Goal: Information Seeking & Learning: Learn about a topic

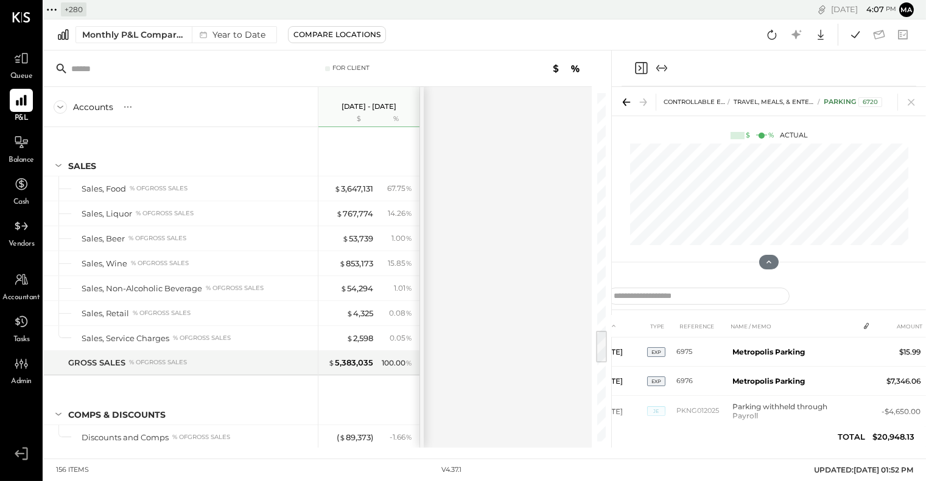
scroll to position [1754, 0]
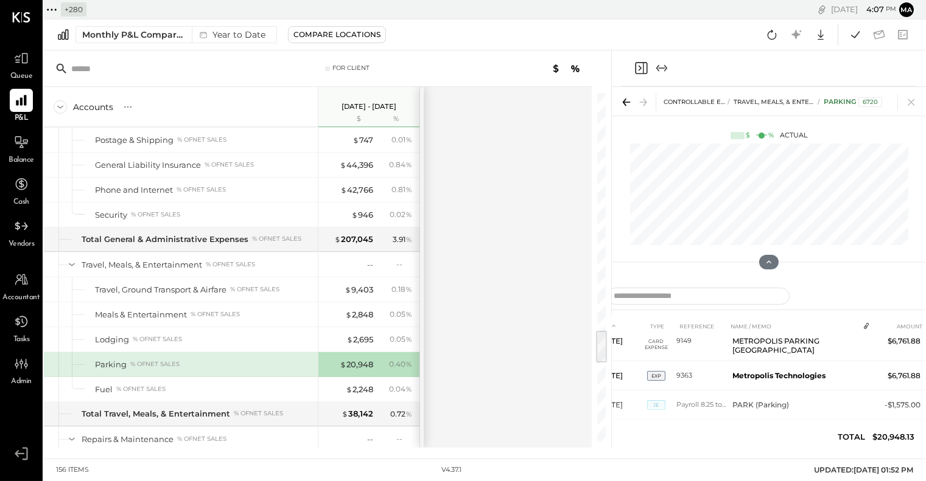
click at [51, 5] on icon at bounding box center [52, 10] width 16 height 16
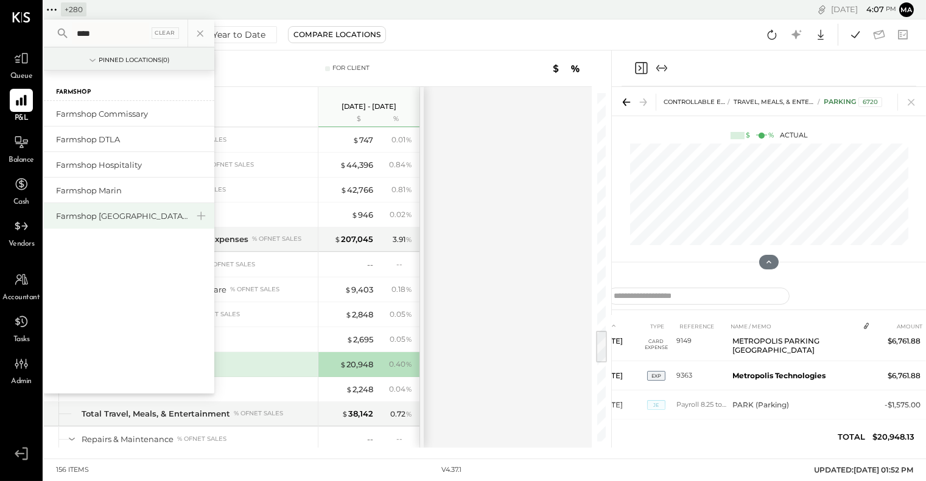
type input "****"
click at [102, 207] on div "Farmshop [GEOGRAPHIC_DATA][PERSON_NAME]" at bounding box center [129, 216] width 170 height 26
click at [104, 213] on div "Farmshop [GEOGRAPHIC_DATA][PERSON_NAME]" at bounding box center [121, 217] width 131 height 12
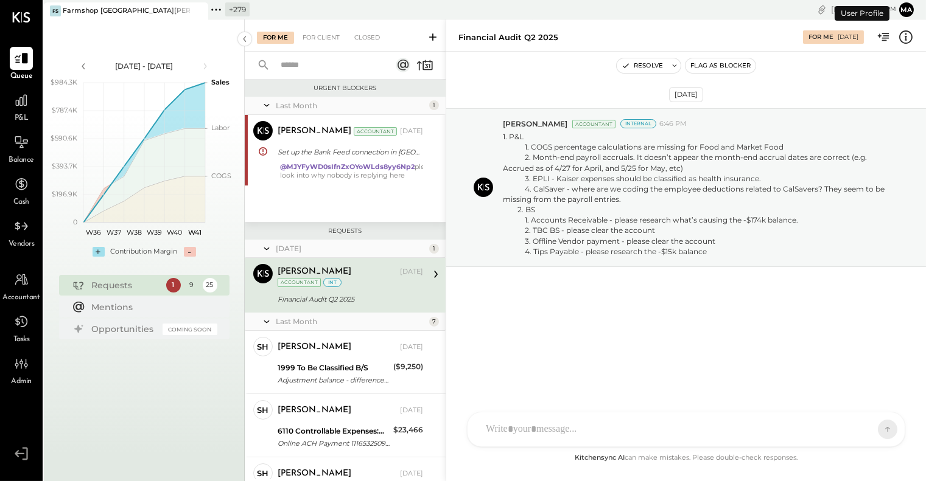
scroll to position [5, 0]
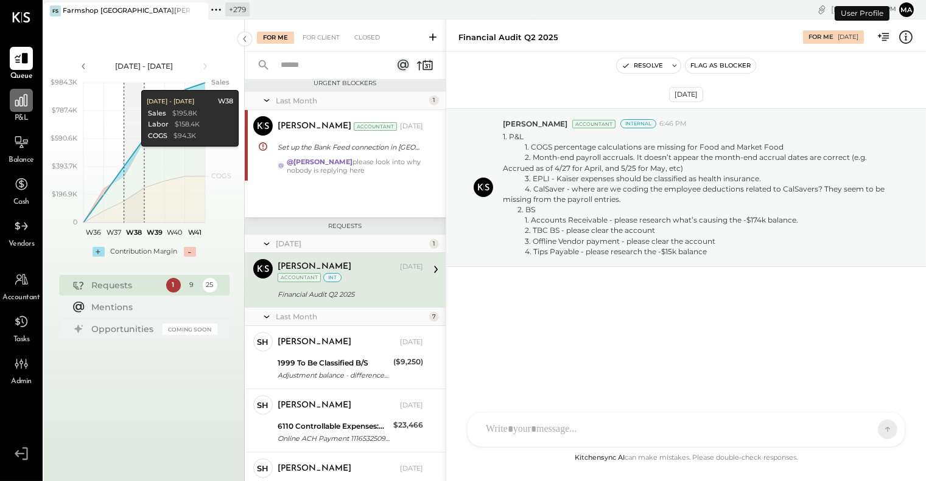
click at [23, 102] on icon at bounding box center [21, 101] width 16 height 16
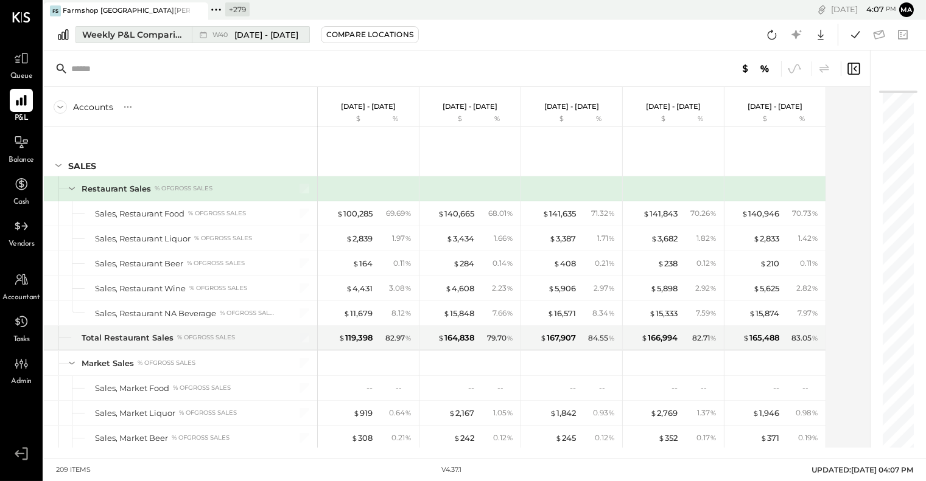
click at [205, 32] on icon at bounding box center [203, 35] width 12 height 12
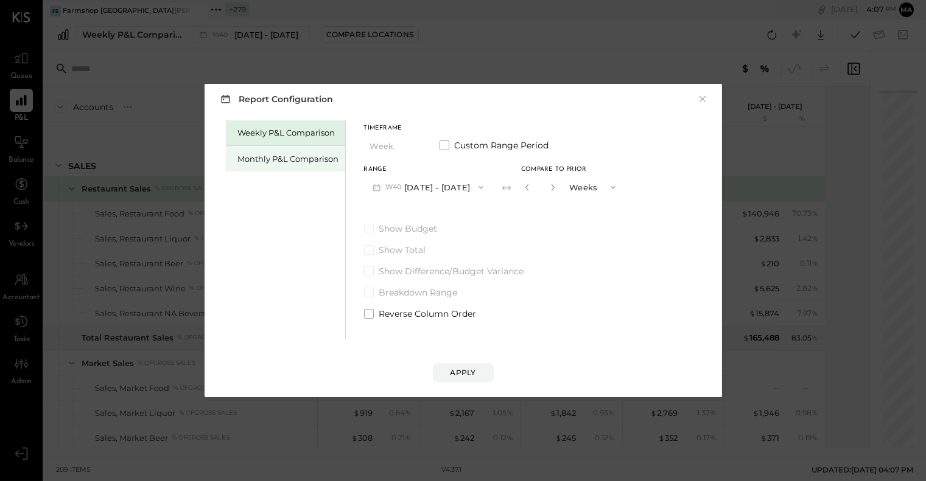
click at [302, 160] on div "Monthly P&L Comparison" at bounding box center [288, 159] width 101 height 12
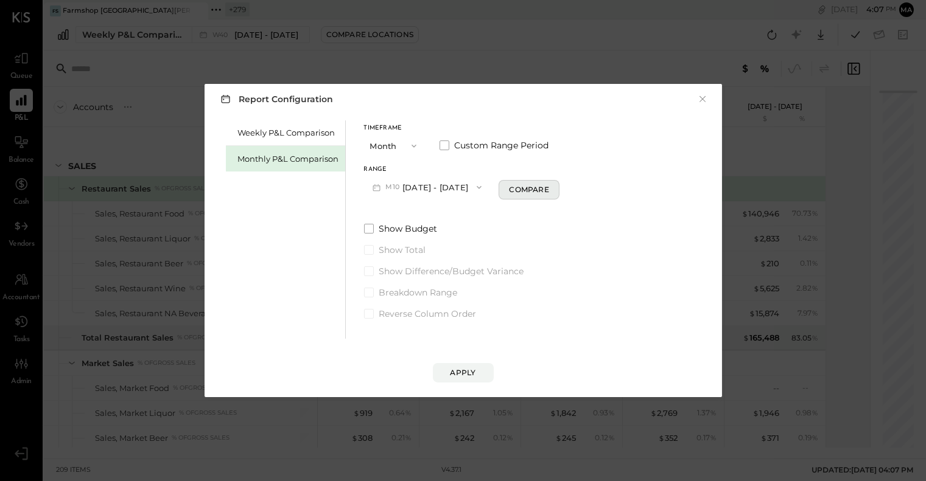
click at [512, 189] on div "Compare" at bounding box center [529, 189] width 40 height 10
click at [547, 186] on icon "button" at bounding box center [550, 187] width 7 height 7
type input "*"
click at [464, 374] on div "Apply" at bounding box center [463, 373] width 26 height 10
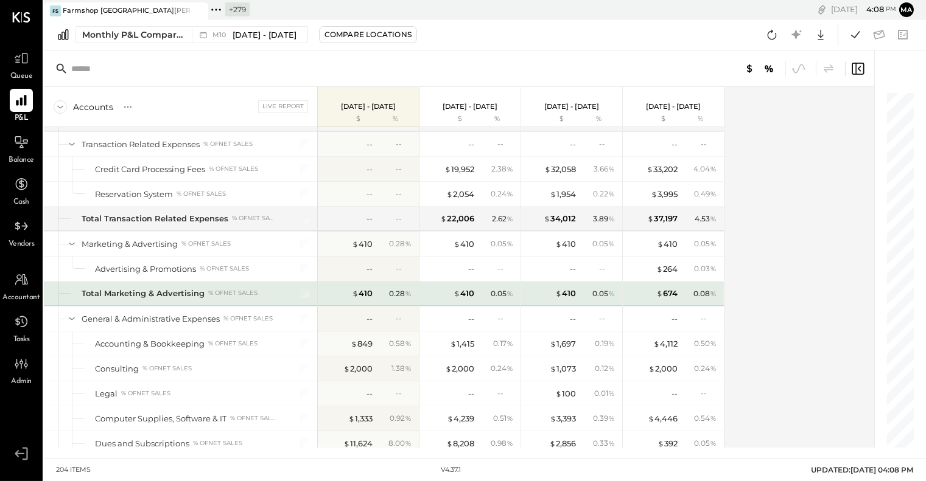
scroll to position [3236, 0]
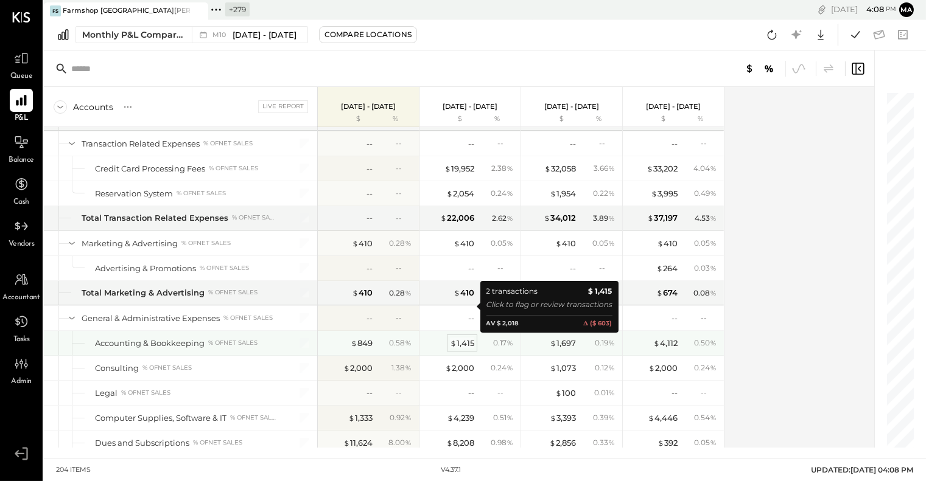
click at [463, 338] on div "$ 1,415" at bounding box center [462, 344] width 24 height 12
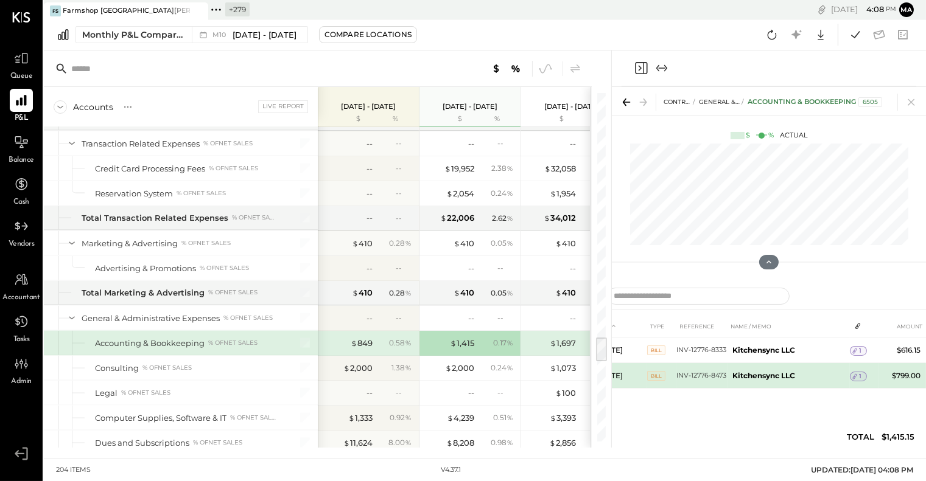
click at [859, 374] on span "1" at bounding box center [860, 376] width 2 height 9
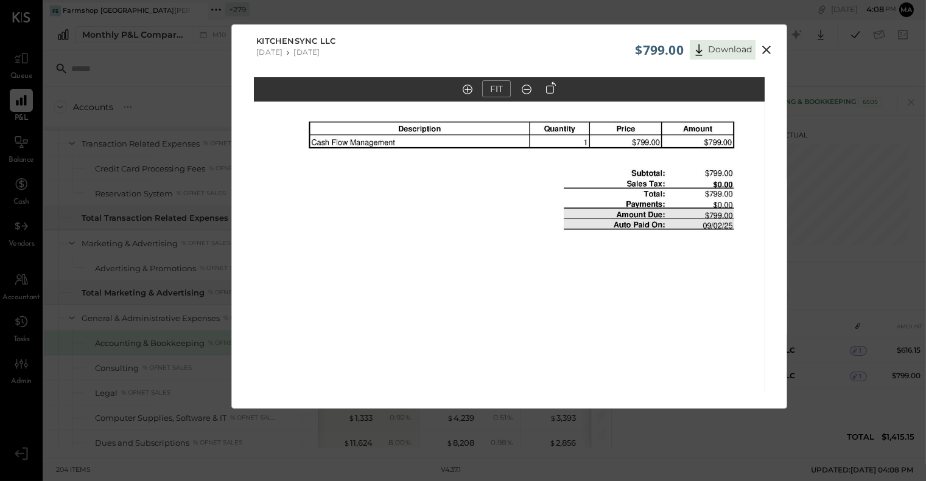
click at [764, 47] on icon at bounding box center [766, 50] width 9 height 9
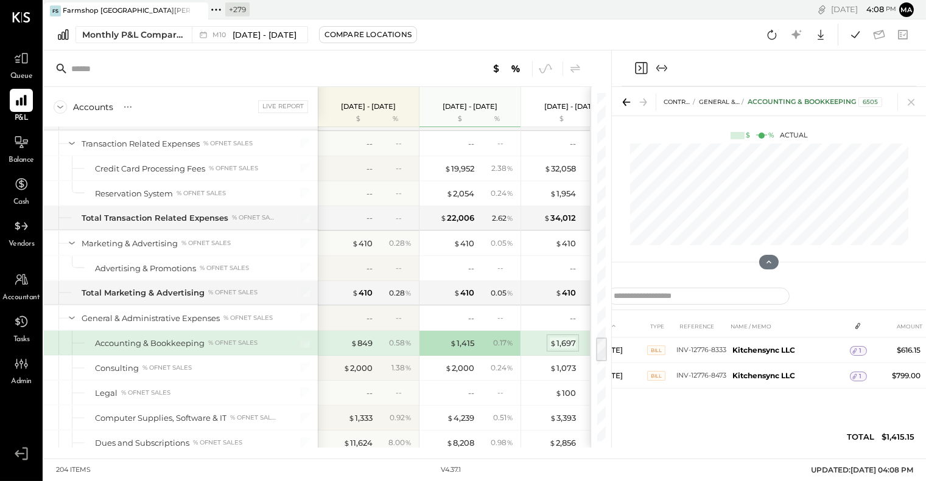
click at [565, 338] on div "$ 1,697" at bounding box center [563, 344] width 26 height 12
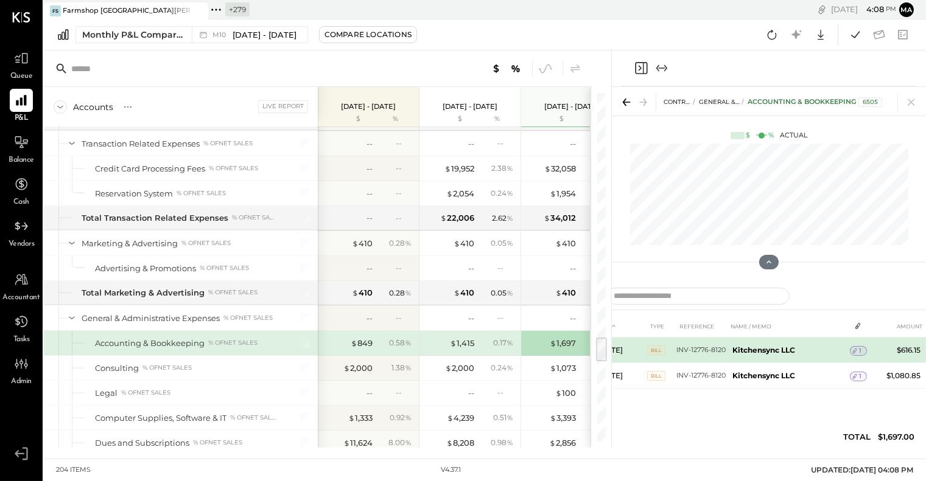
click at [856, 349] on icon at bounding box center [854, 351] width 9 height 9
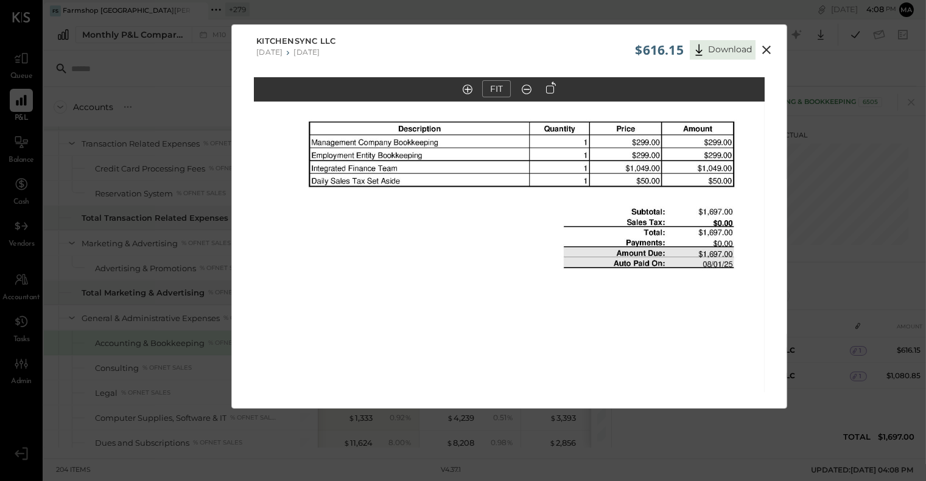
click at [765, 47] on icon at bounding box center [766, 50] width 15 height 15
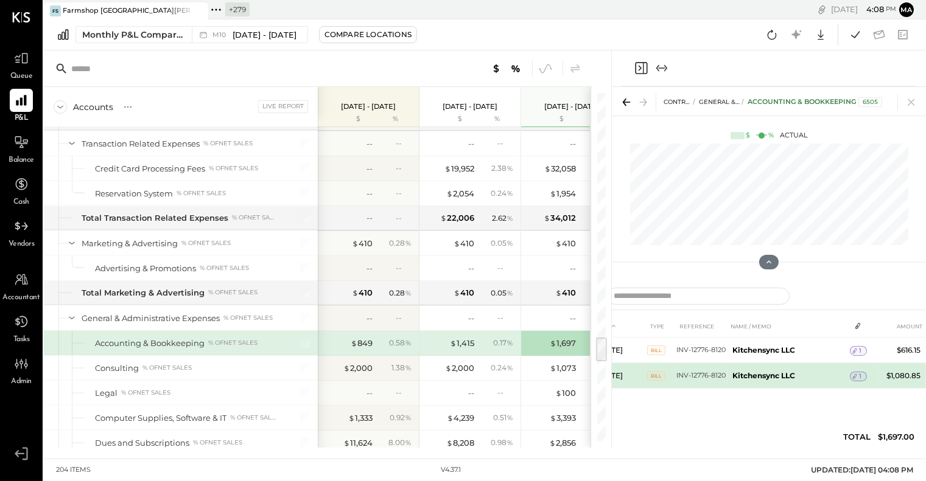
click at [860, 372] on span "1" at bounding box center [860, 376] width 2 height 9
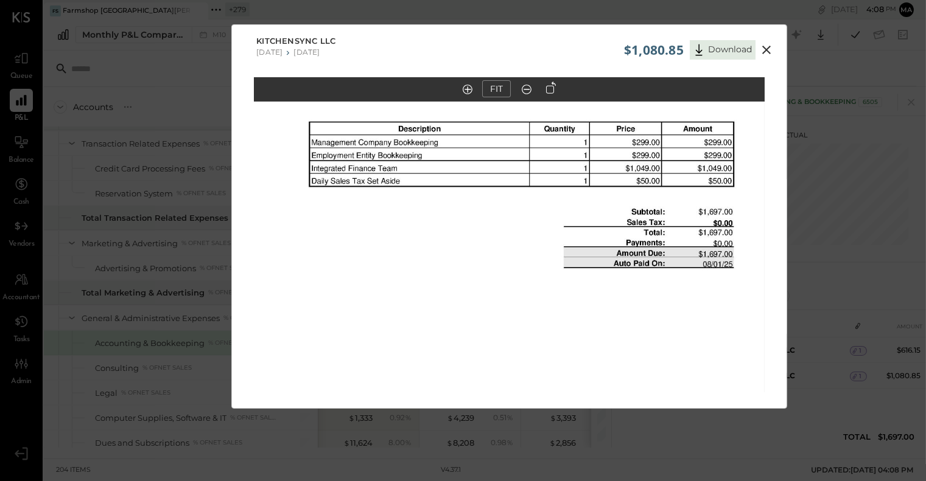
click at [764, 46] on icon at bounding box center [766, 50] width 15 height 15
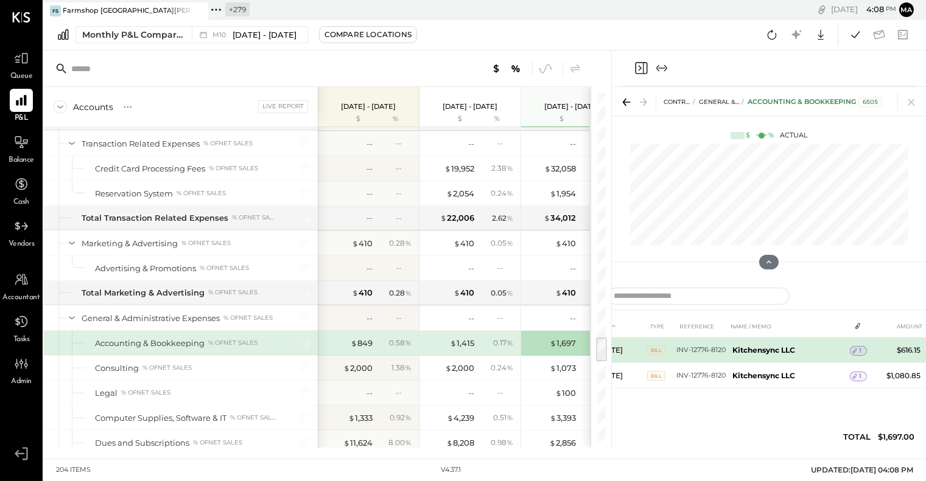
click at [857, 349] on icon at bounding box center [854, 351] width 9 height 9
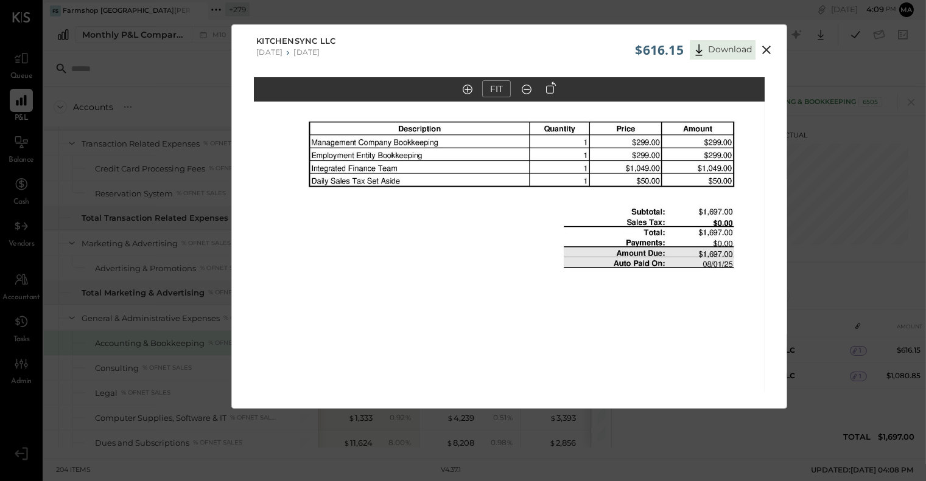
click at [764, 46] on icon at bounding box center [766, 50] width 15 height 15
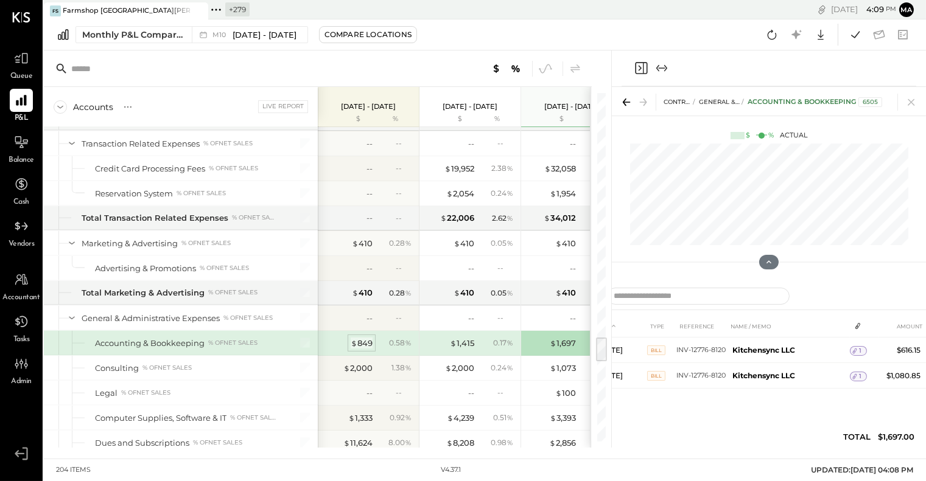
click at [356, 338] on span "$" at bounding box center [354, 343] width 7 height 10
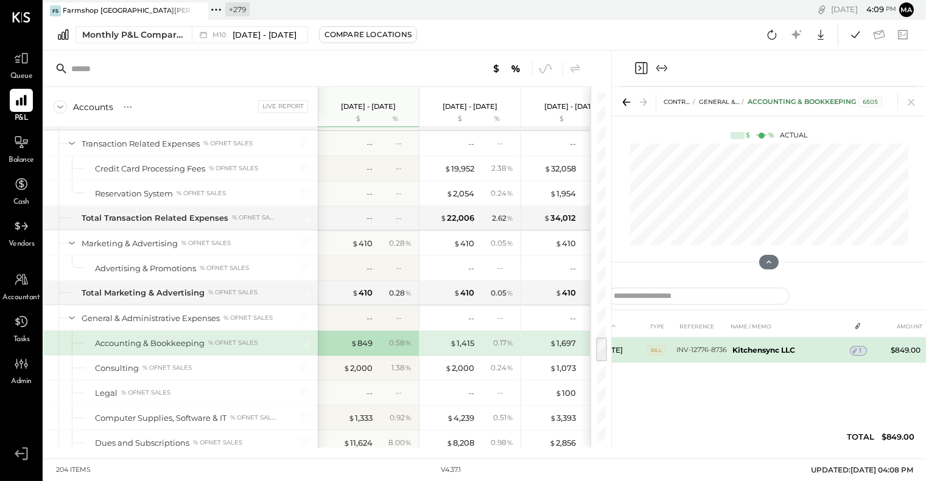
click at [859, 349] on span "1" at bounding box center [860, 351] width 2 height 9
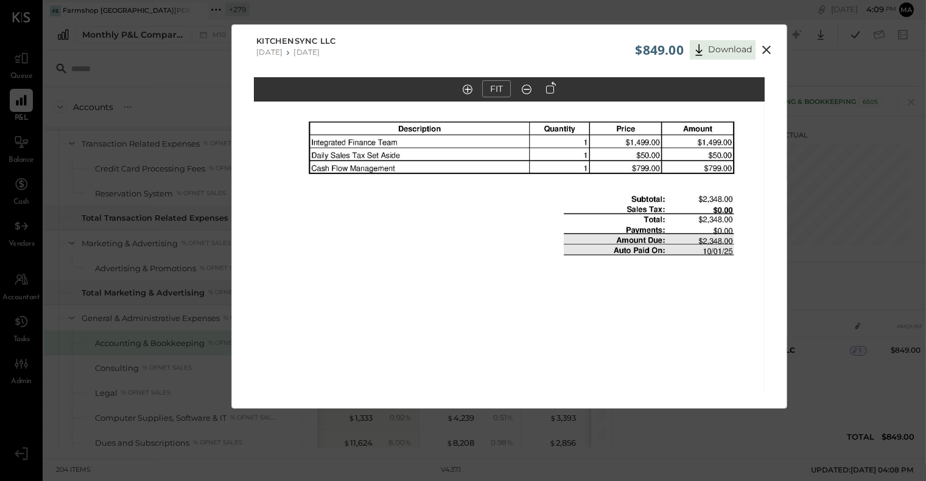
click at [764, 46] on icon at bounding box center [766, 50] width 15 height 15
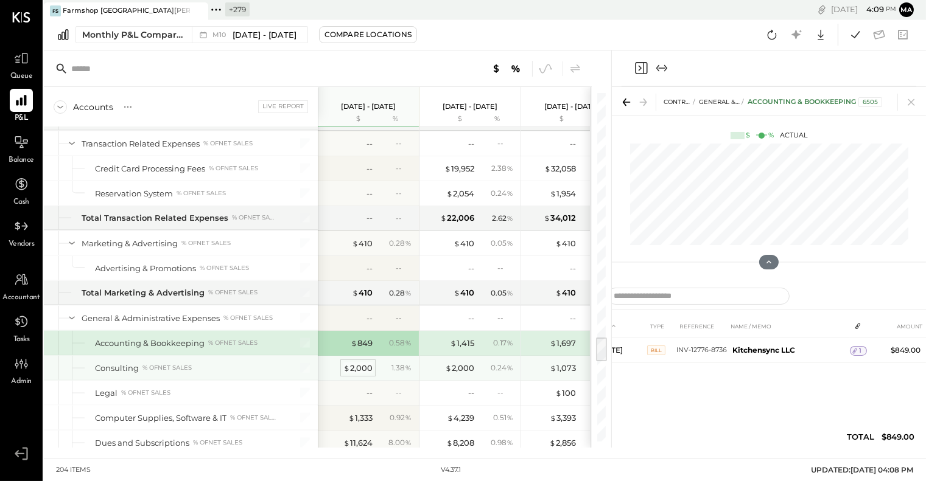
click at [357, 363] on div "$ 2,000" at bounding box center [357, 369] width 29 height 12
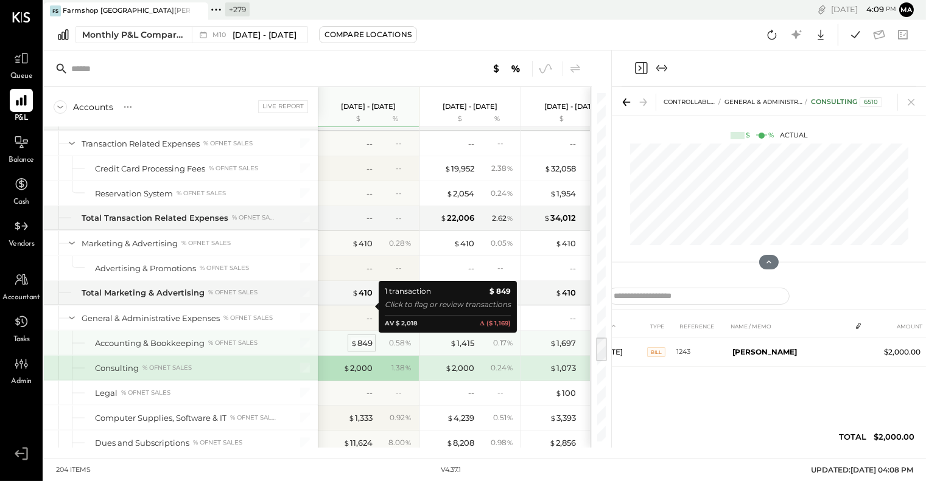
click at [362, 338] on div "$ 849" at bounding box center [362, 344] width 22 height 12
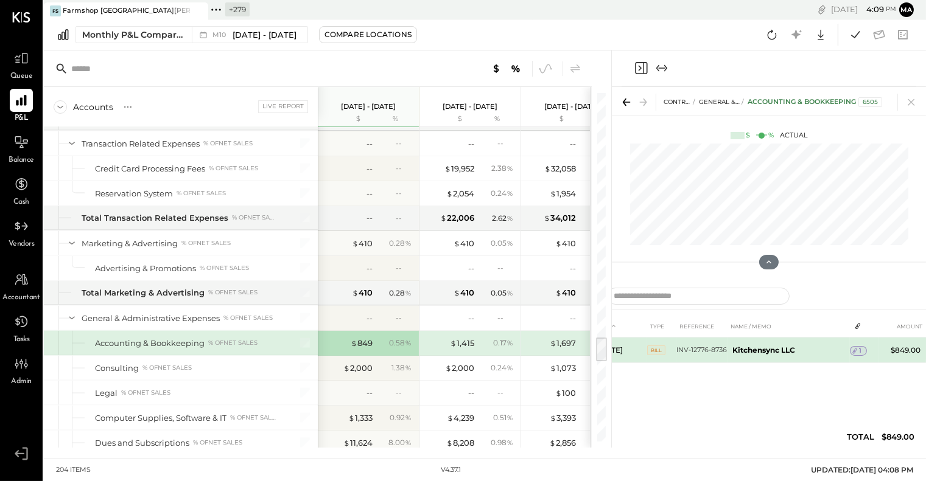
click at [857, 350] on icon at bounding box center [854, 351] width 9 height 9
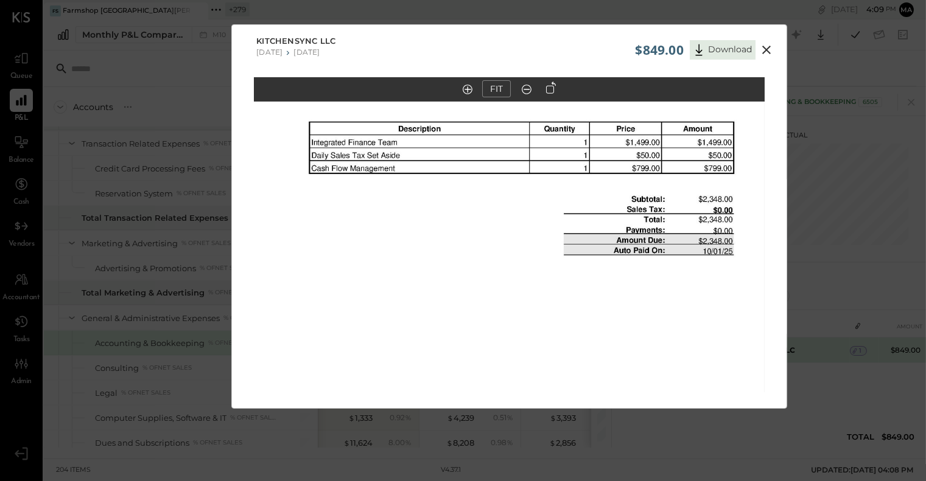
click at [764, 49] on icon at bounding box center [766, 50] width 15 height 15
